Goal: Task Accomplishment & Management: Manage account settings

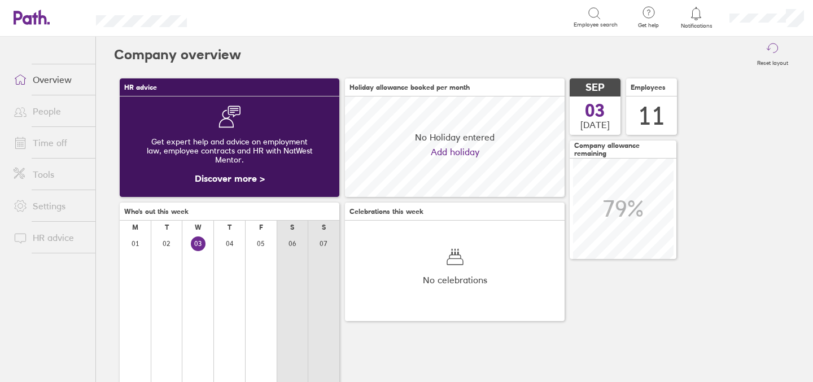
scroll to position [100, 220]
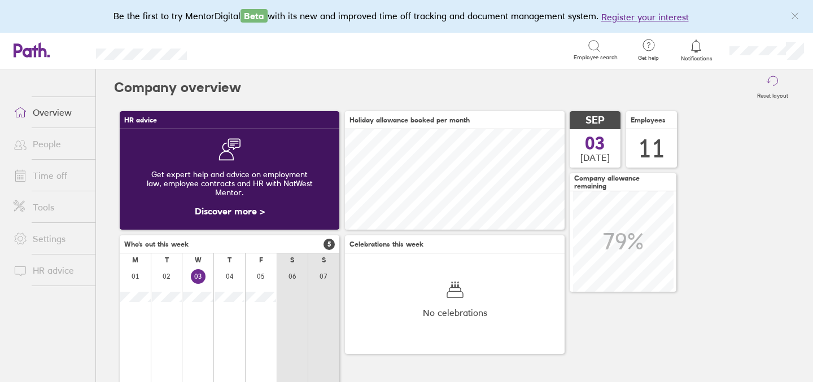
click at [52, 177] on link "Time off" at bounding box center [50, 175] width 91 height 23
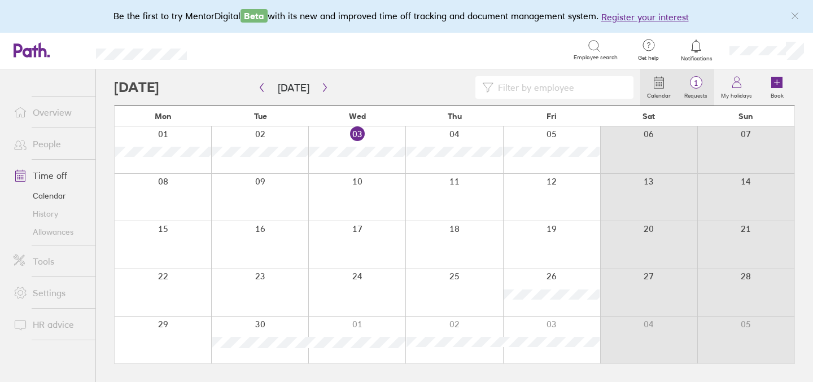
click at [699, 85] on span "1" at bounding box center [695, 82] width 37 height 9
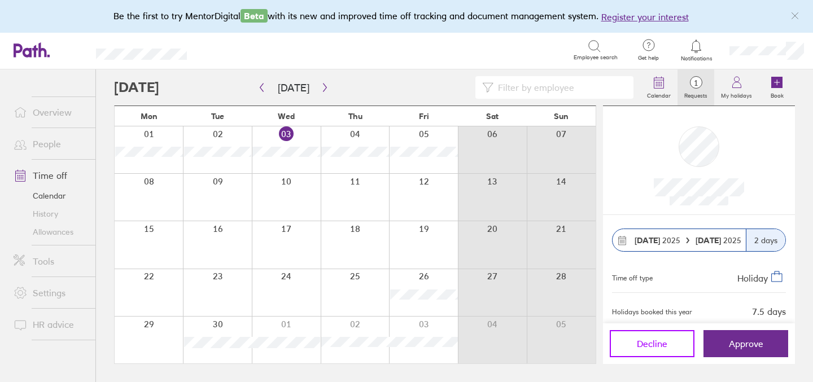
click at [621, 342] on button "Decline" at bounding box center [652, 343] width 85 height 27
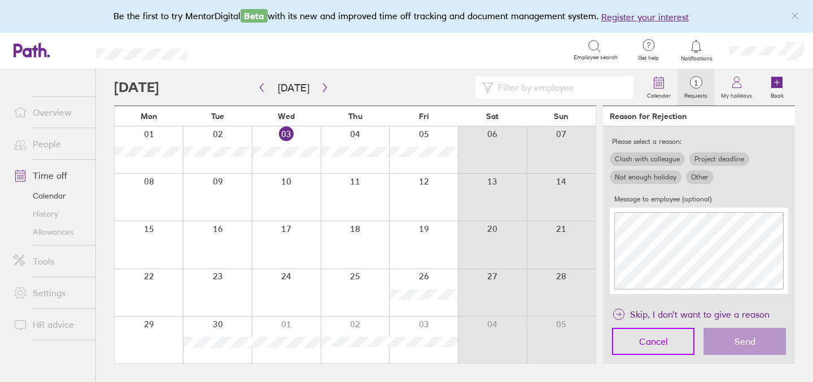
click at [651, 342] on span "Cancel" at bounding box center [653, 341] width 29 height 10
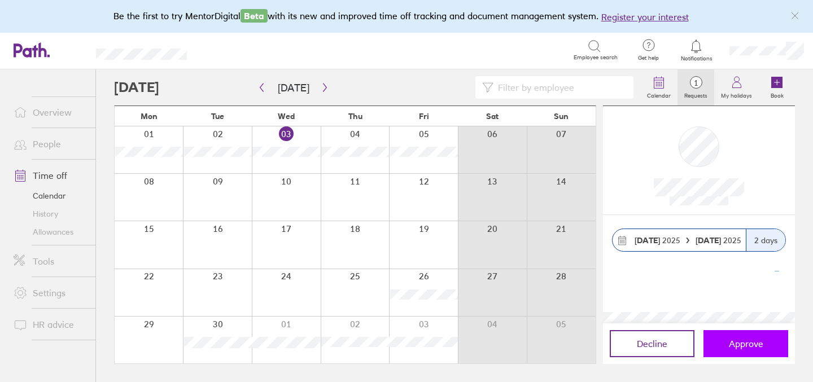
click at [732, 340] on span "Approve" at bounding box center [746, 344] width 34 height 10
click at [738, 344] on span "Approve" at bounding box center [746, 344] width 34 height 10
click at [741, 342] on span "Approve" at bounding box center [746, 344] width 34 height 10
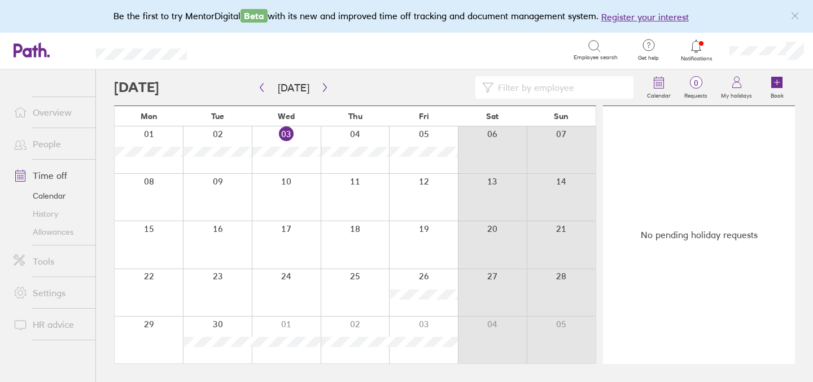
click at [45, 107] on link "Overview" at bounding box center [50, 112] width 91 height 23
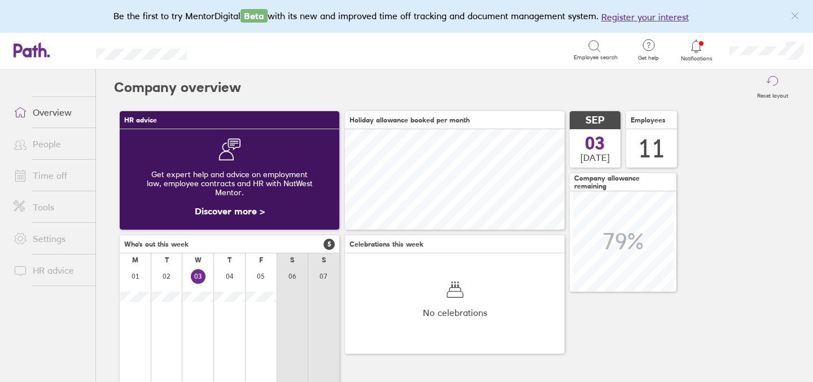
scroll to position [100, 220]
